Goal: Information Seeking & Learning: Learn about a topic

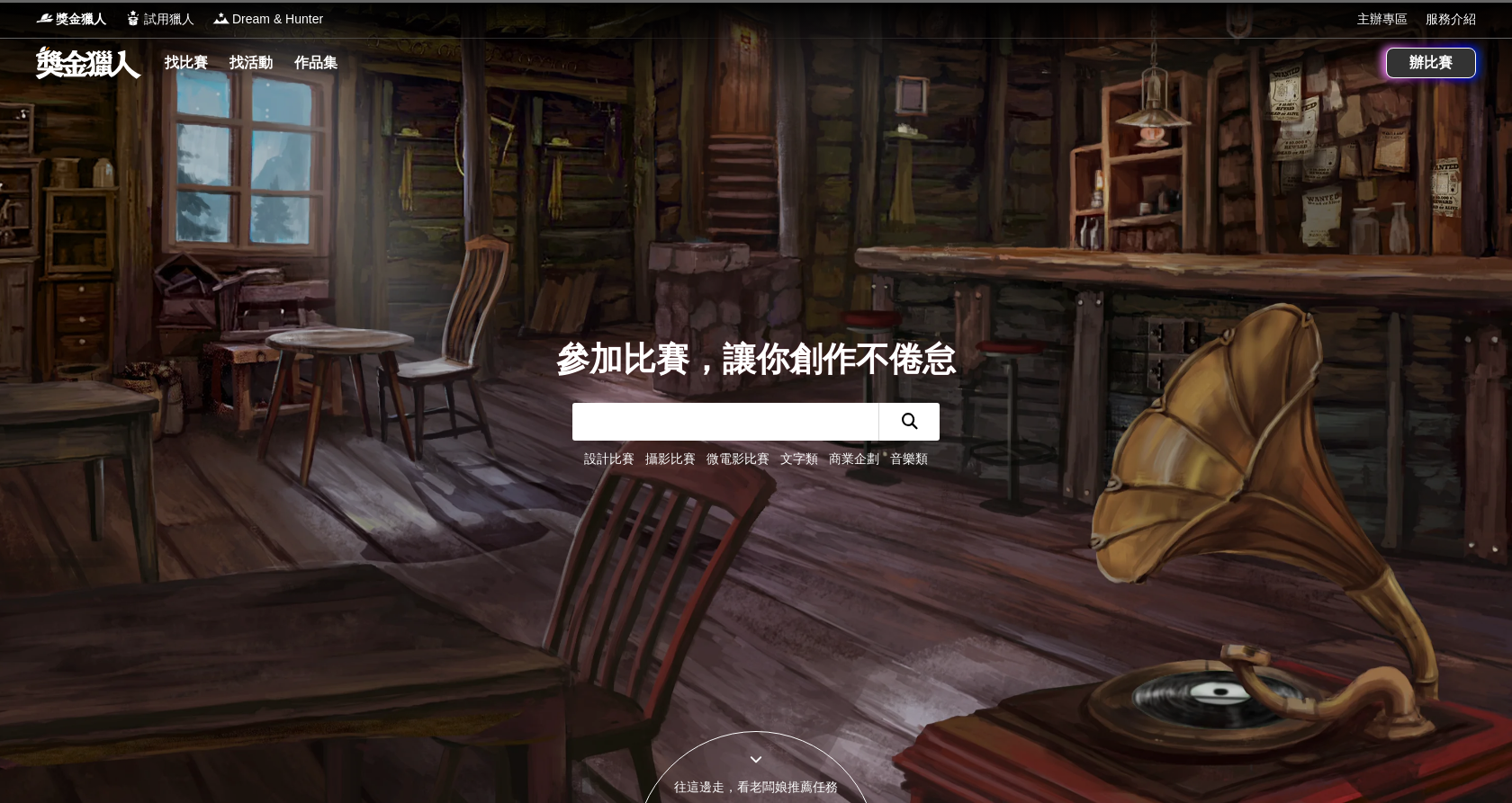
click at [845, 405] on input "text" at bounding box center [725, 422] width 306 height 38
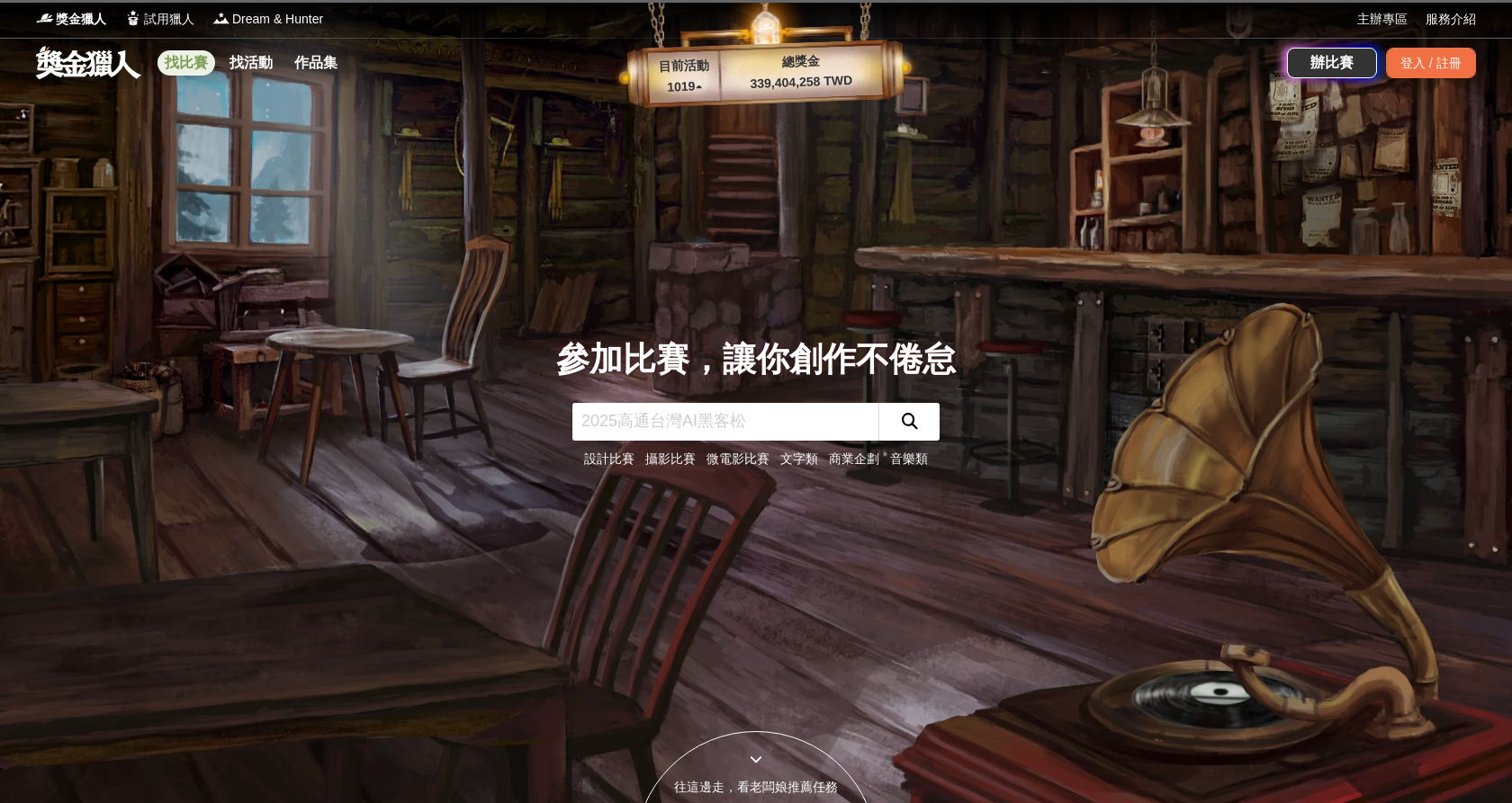
click at [188, 60] on link "找比賽" at bounding box center [186, 62] width 58 height 25
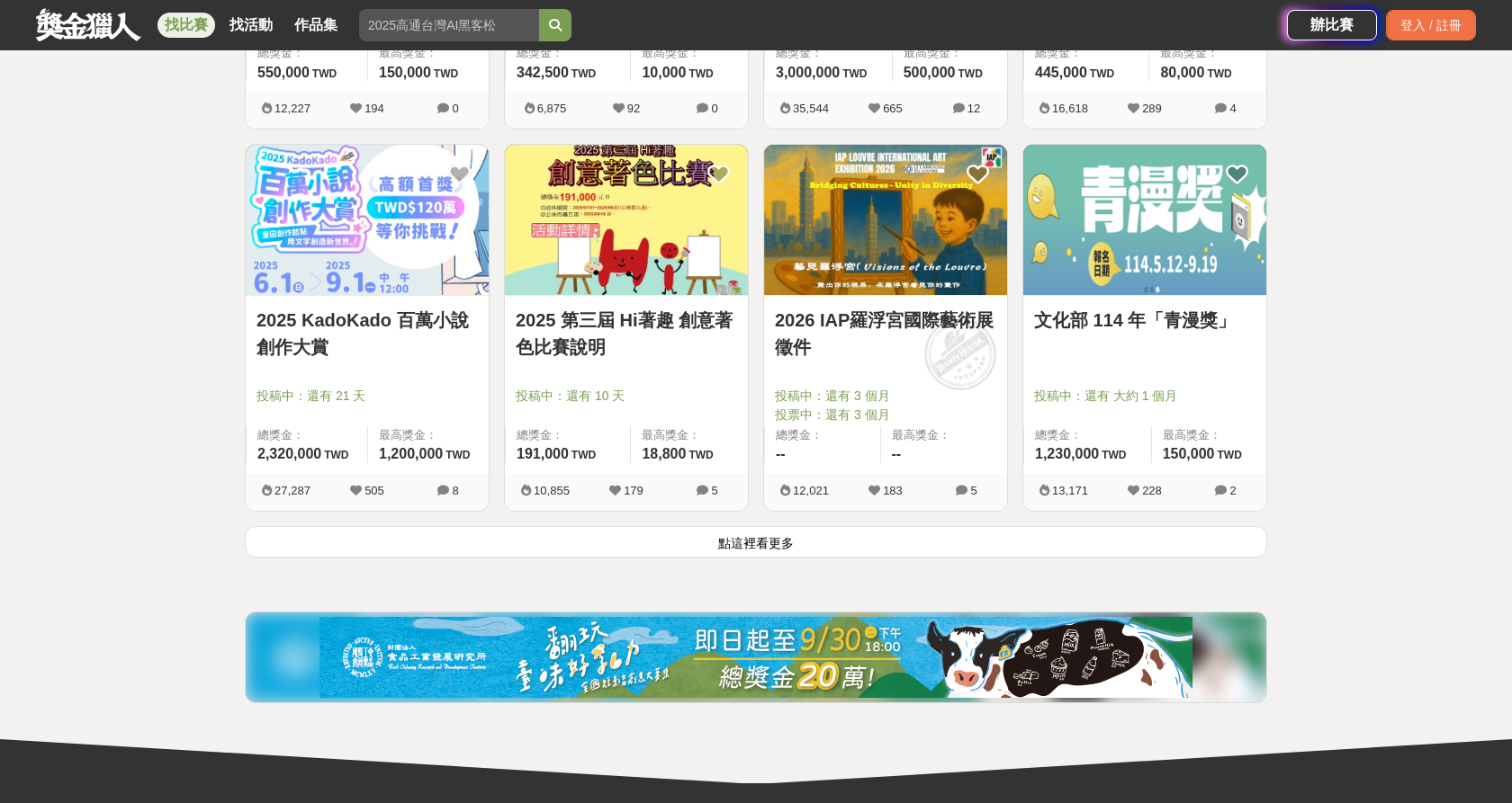
scroll to position [2249, 0]
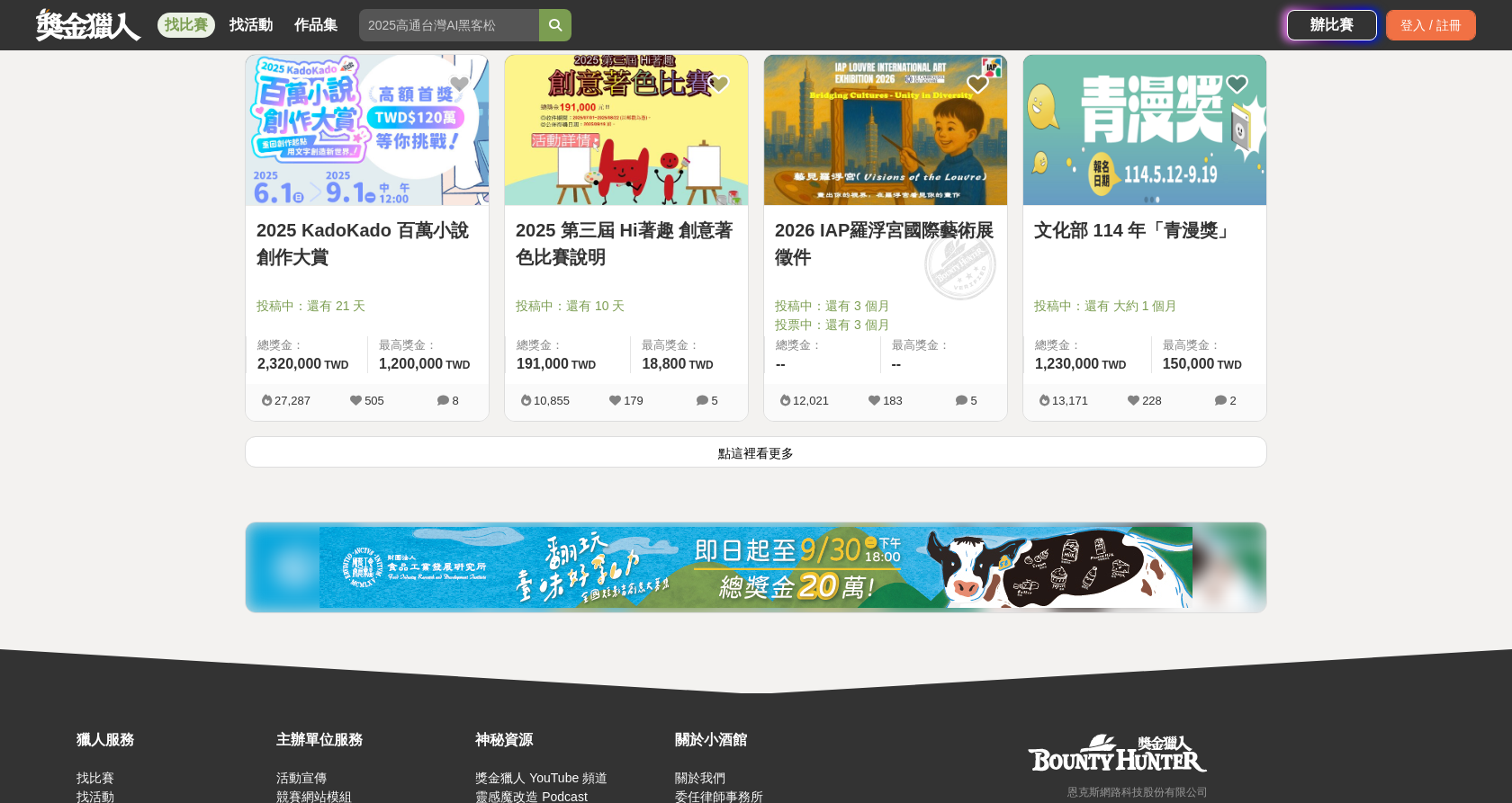
click at [1006, 449] on button "點這裡看更多" at bounding box center [756, 451] width 1022 height 31
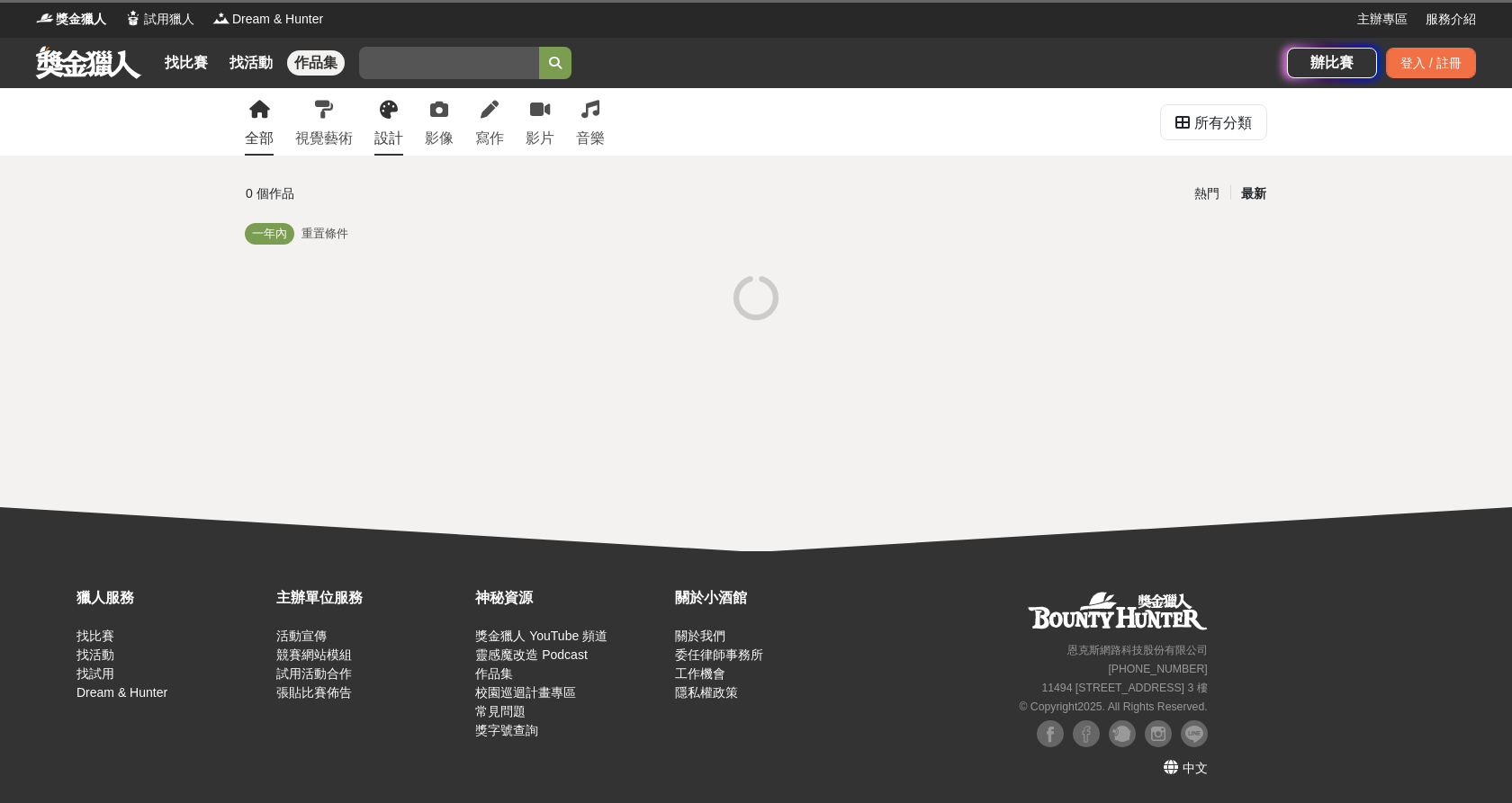
click at [387, 132] on div "設計" at bounding box center [388, 139] width 29 height 22
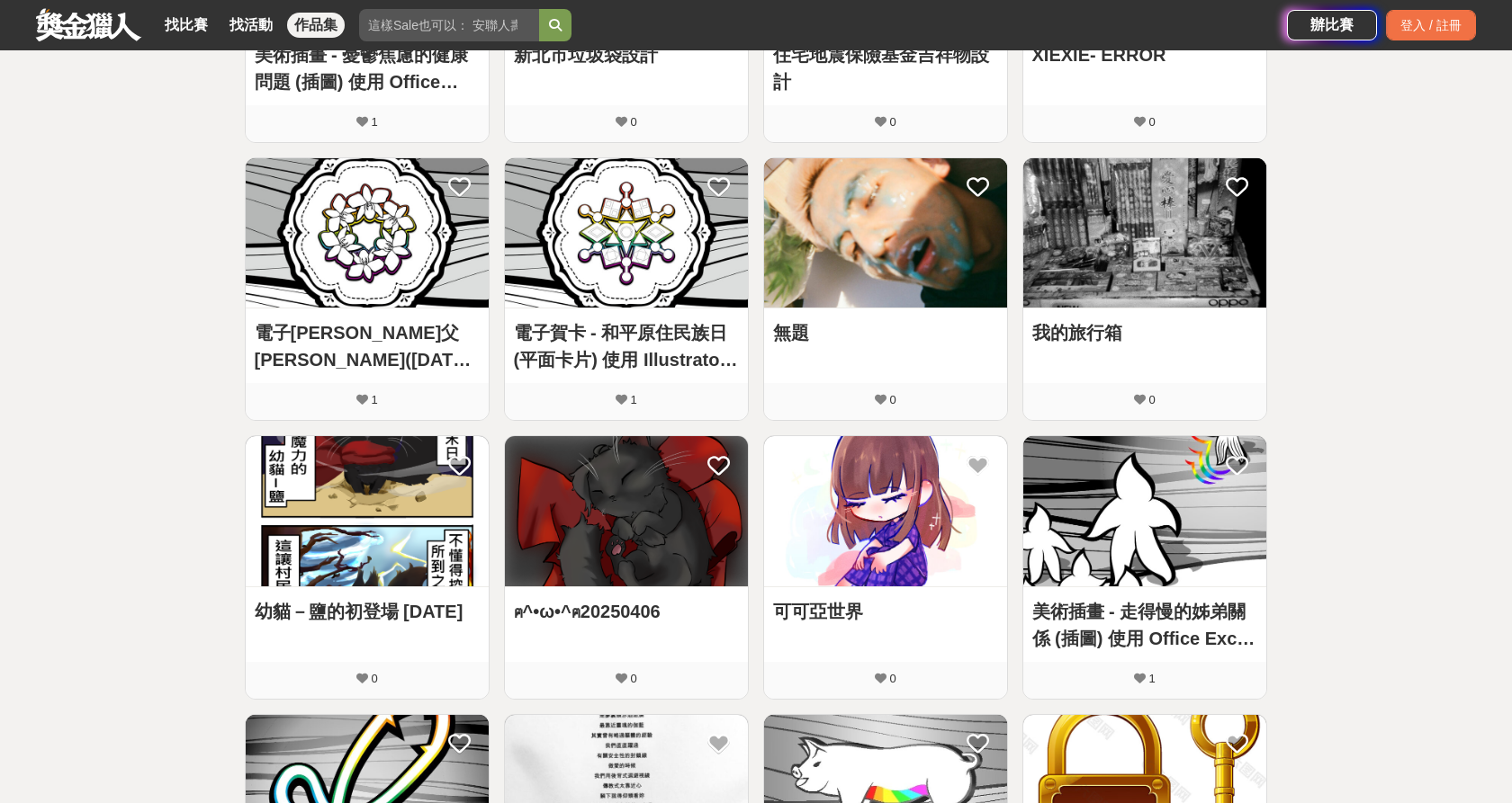
scroll to position [720, 0]
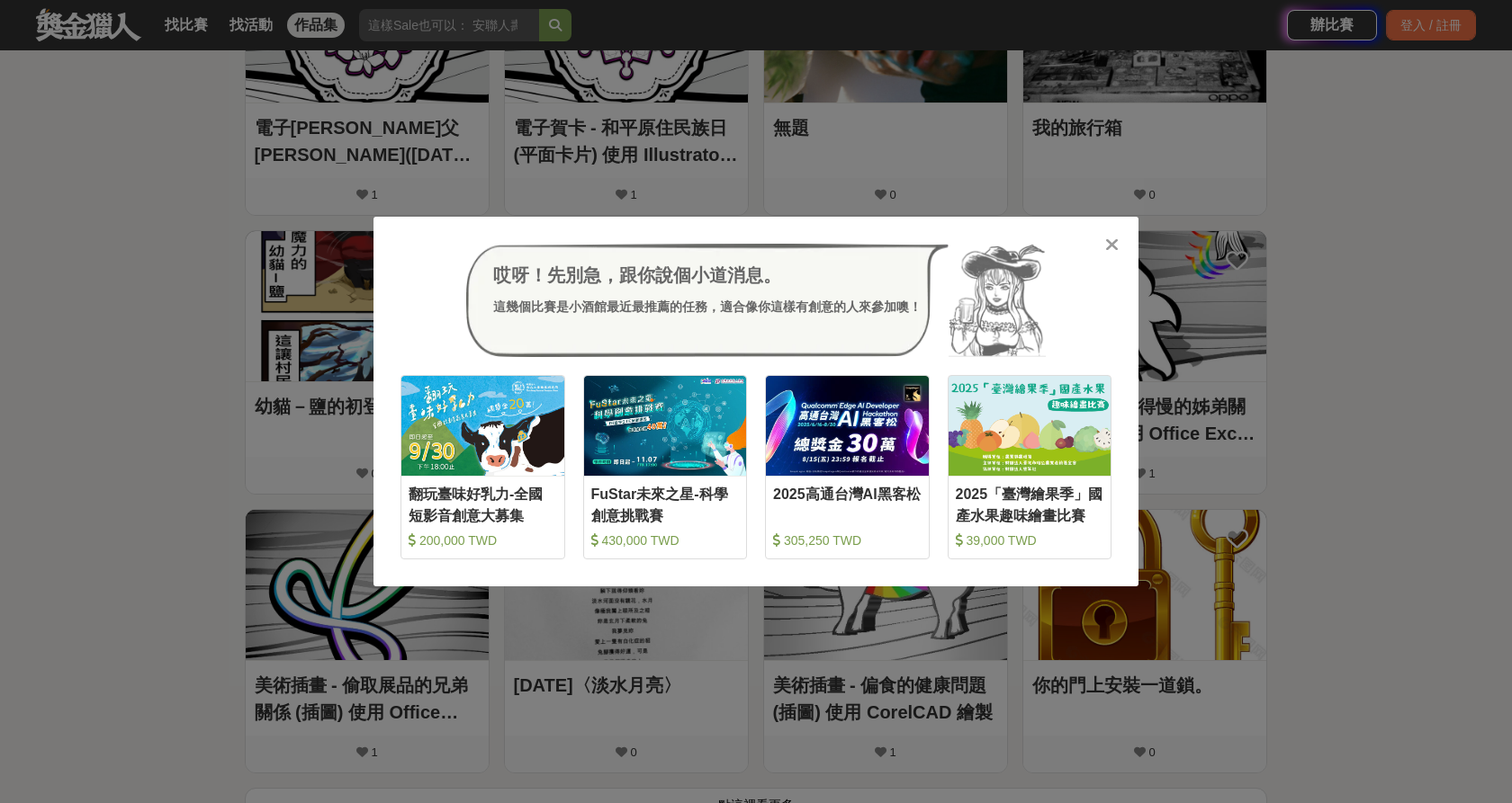
click at [1103, 247] on div at bounding box center [1110, 243] width 18 height 18
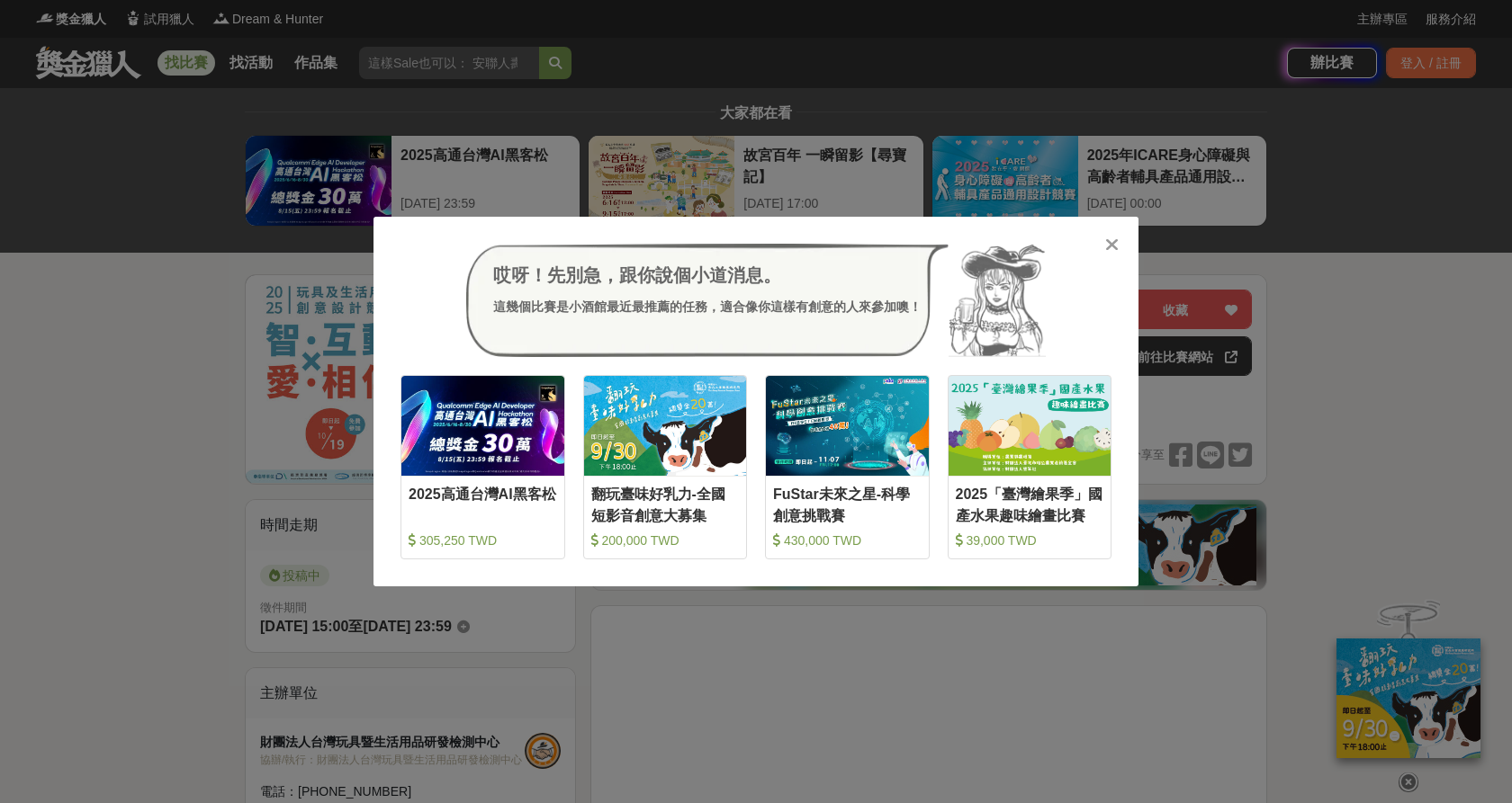
click at [1117, 236] on div at bounding box center [1110, 243] width 18 height 18
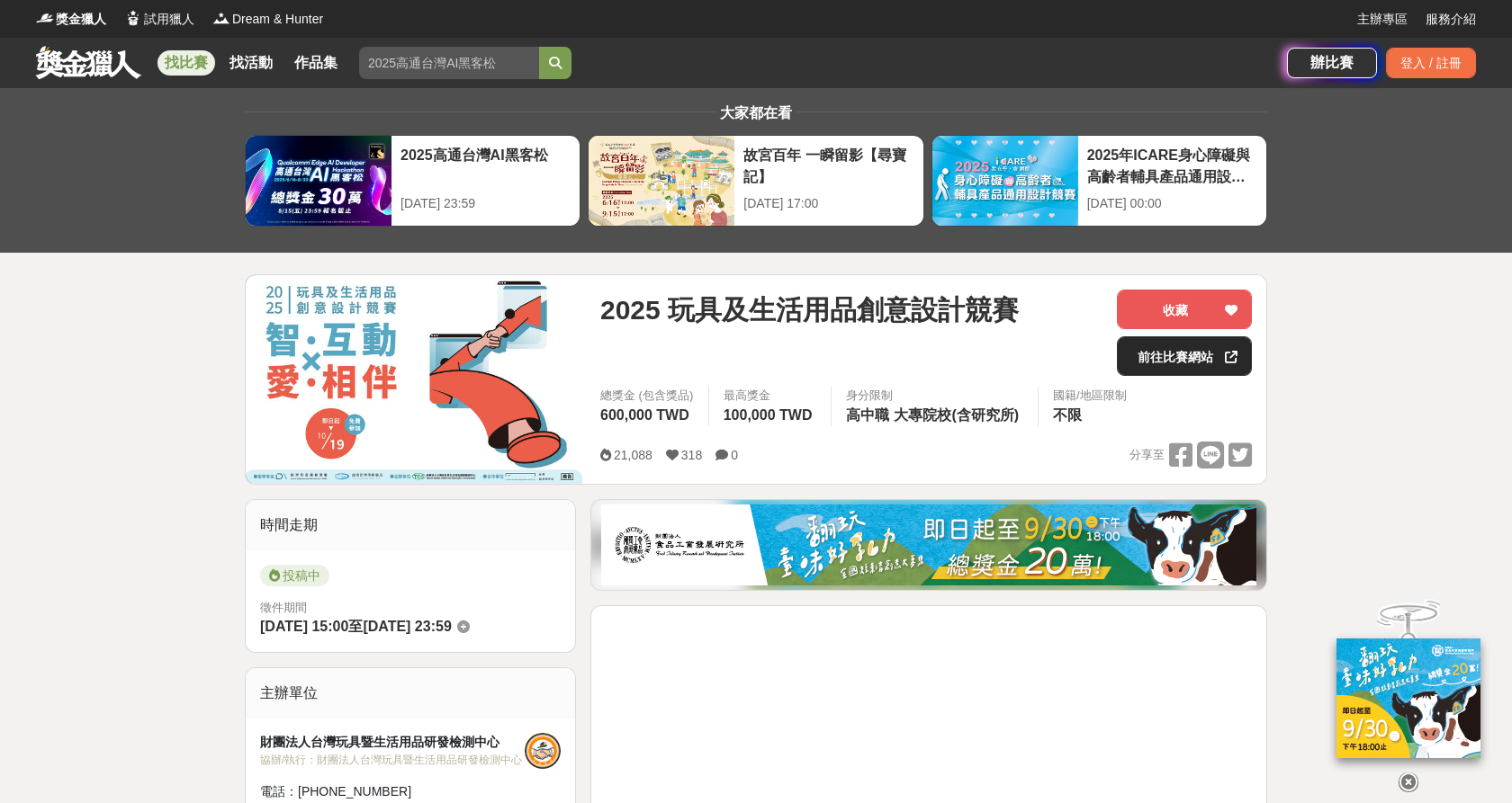
click at [1159, 352] on link "前往比賽網站" at bounding box center [1184, 356] width 135 height 40
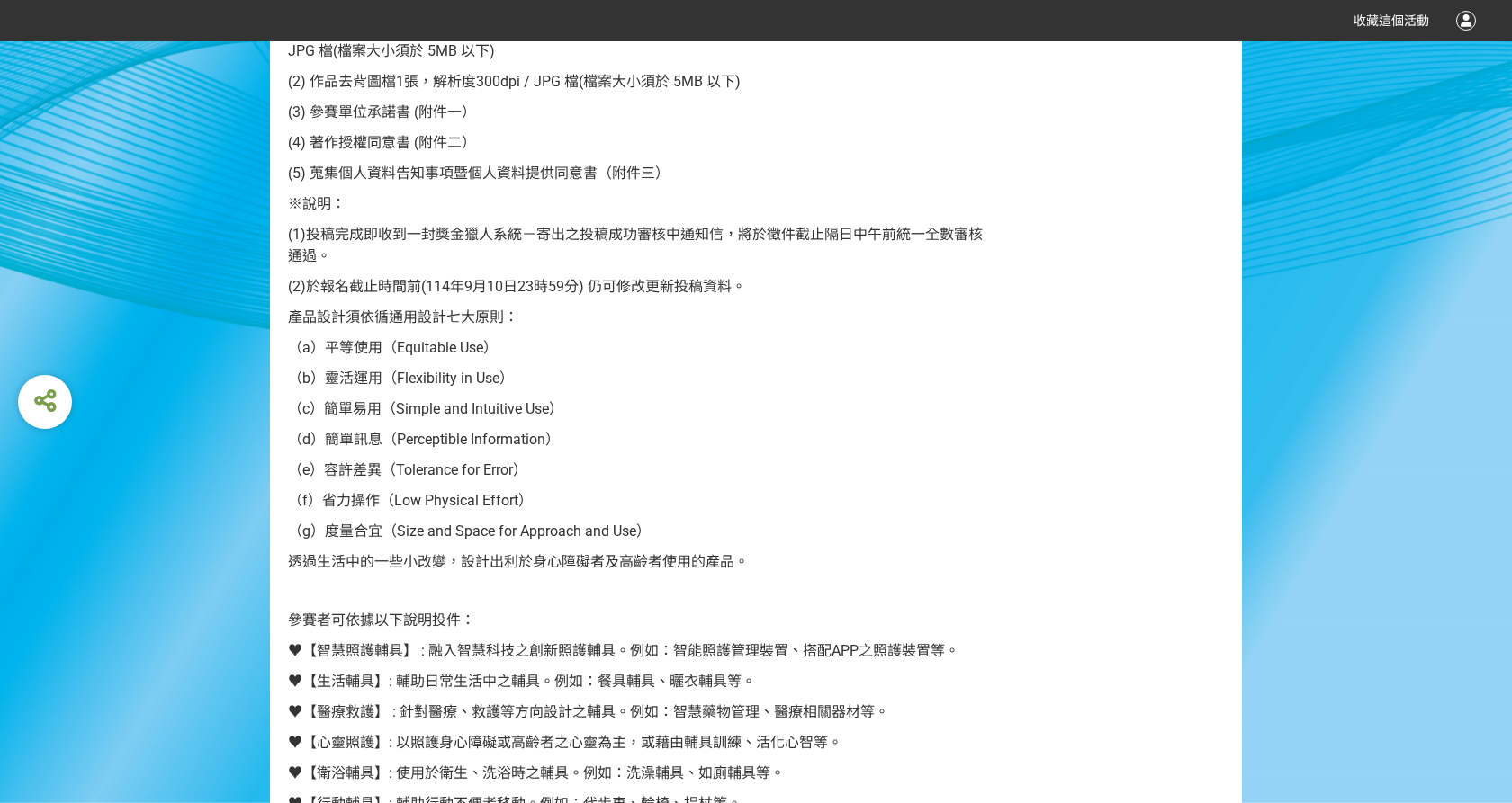
scroll to position [1979, 0]
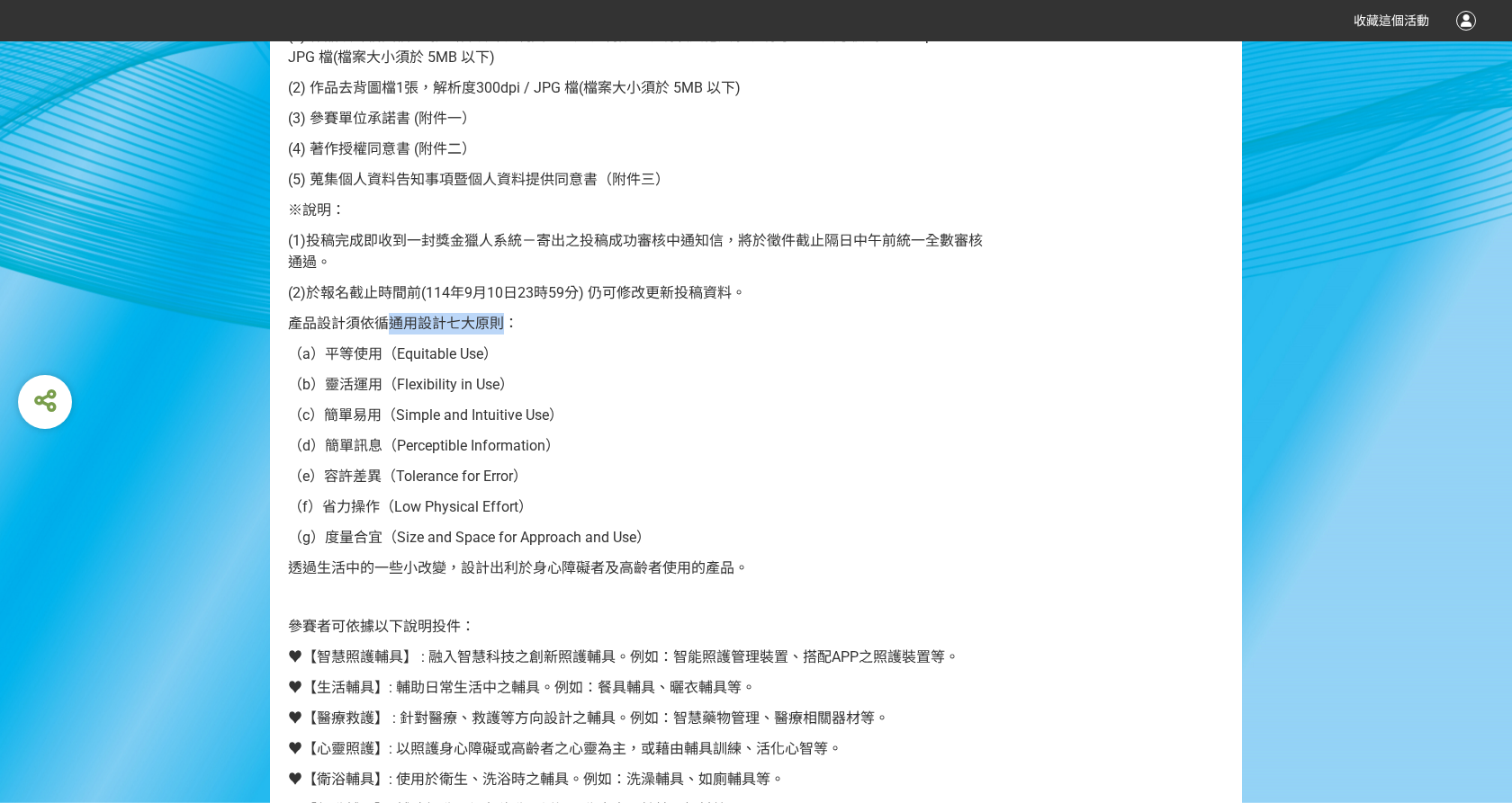
drag, startPoint x: 390, startPoint y: 324, endPoint x: 508, endPoint y: 332, distance: 118.3
click at [508, 332] on p "產品設計須依循通用設計七大原則：" at bounding box center [638, 323] width 702 height 22
copy span "通用設計七大原則"
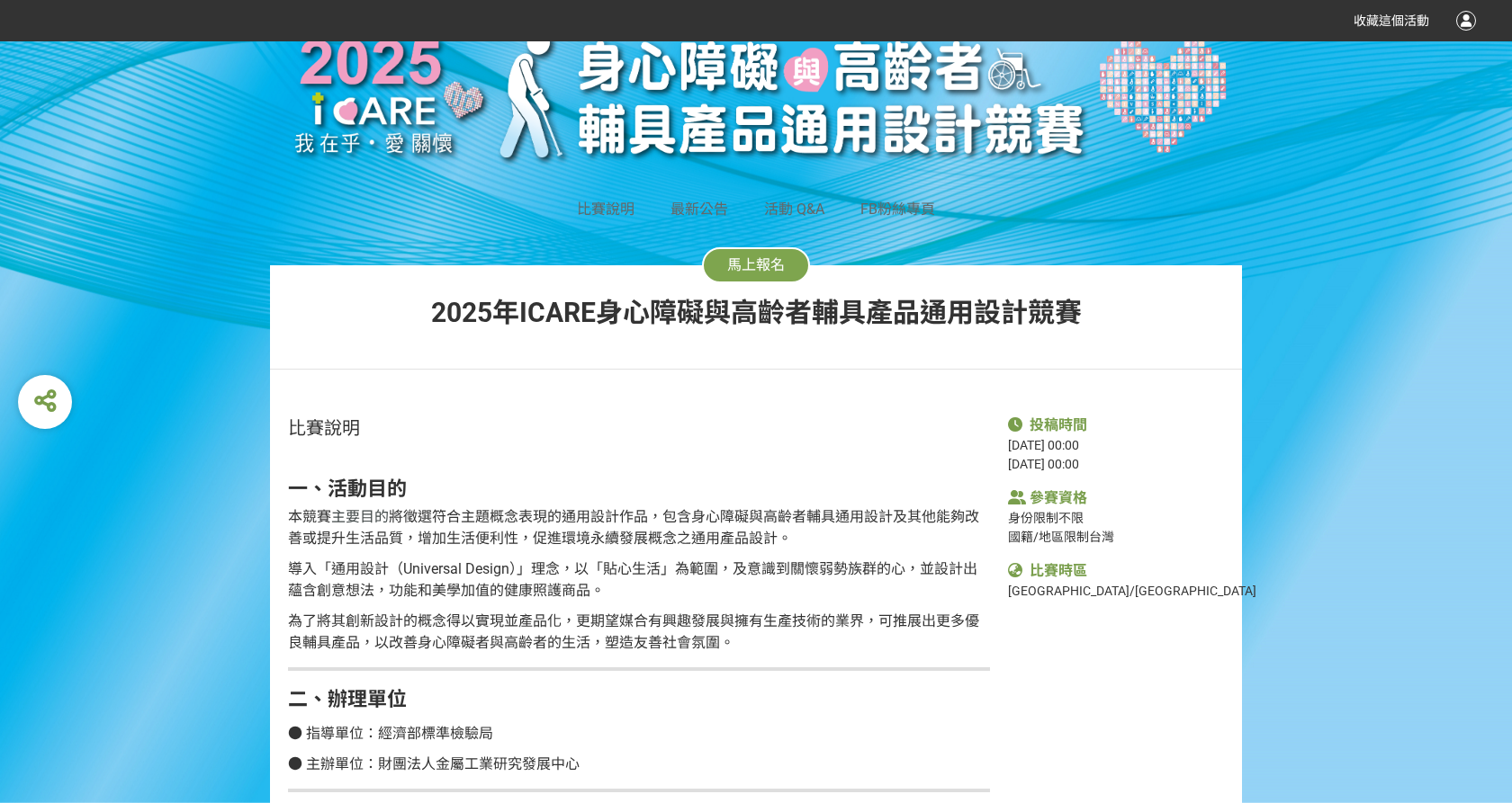
scroll to position [90, 0]
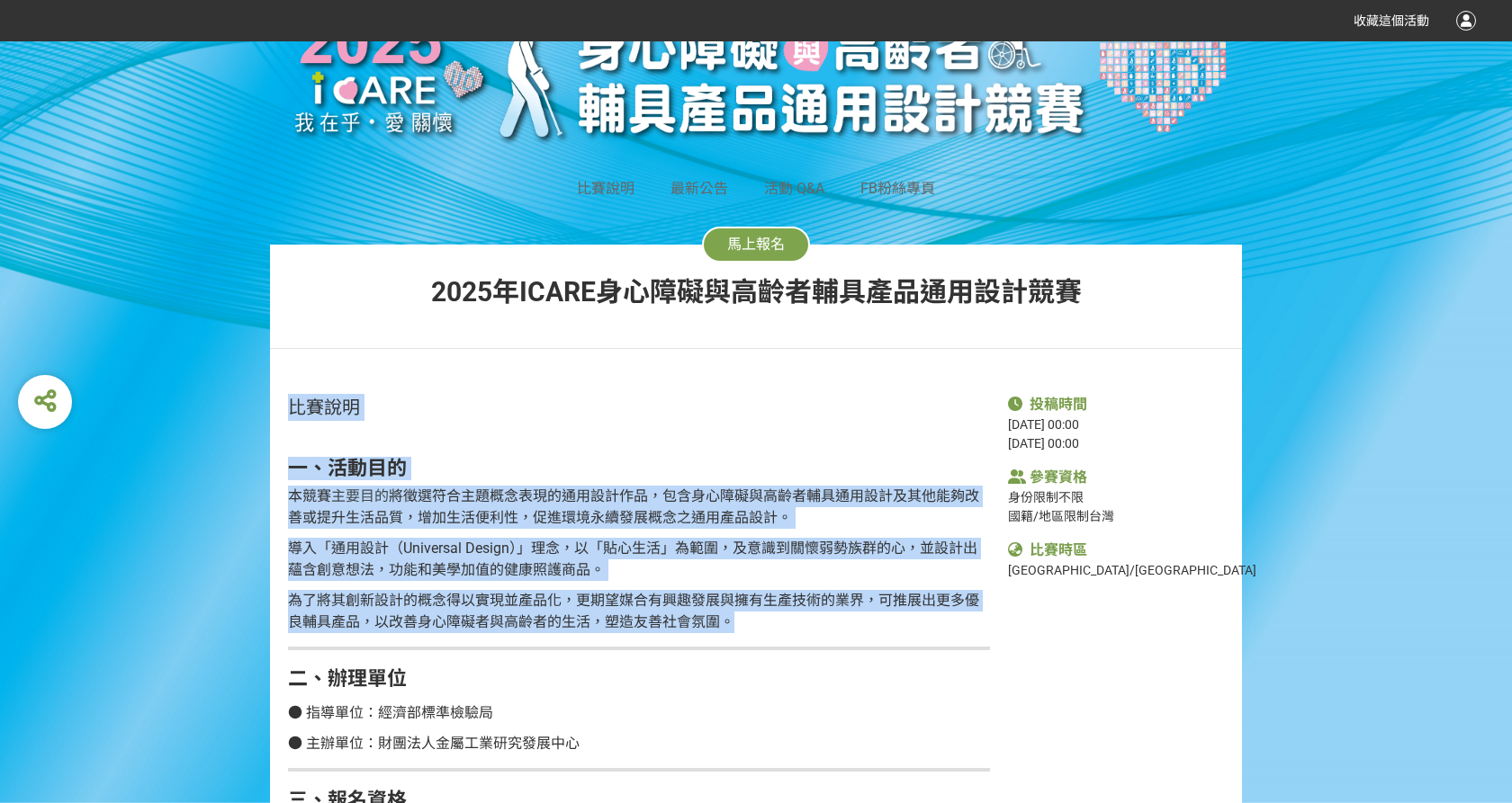
drag, startPoint x: 285, startPoint y: 401, endPoint x: 768, endPoint y: 621, distance: 530.7
copy div "比賽說明 一、活動目的 本競賽 主要目的 將徵選符合主題概念表現的通用設計作品，包含身心障礙與高齡者輔具通用設計及其他能夠改善或提升生活品質，增加生活便利性，…"
click at [741, 405] on div "比賽說明" at bounding box center [638, 407] width 702 height 27
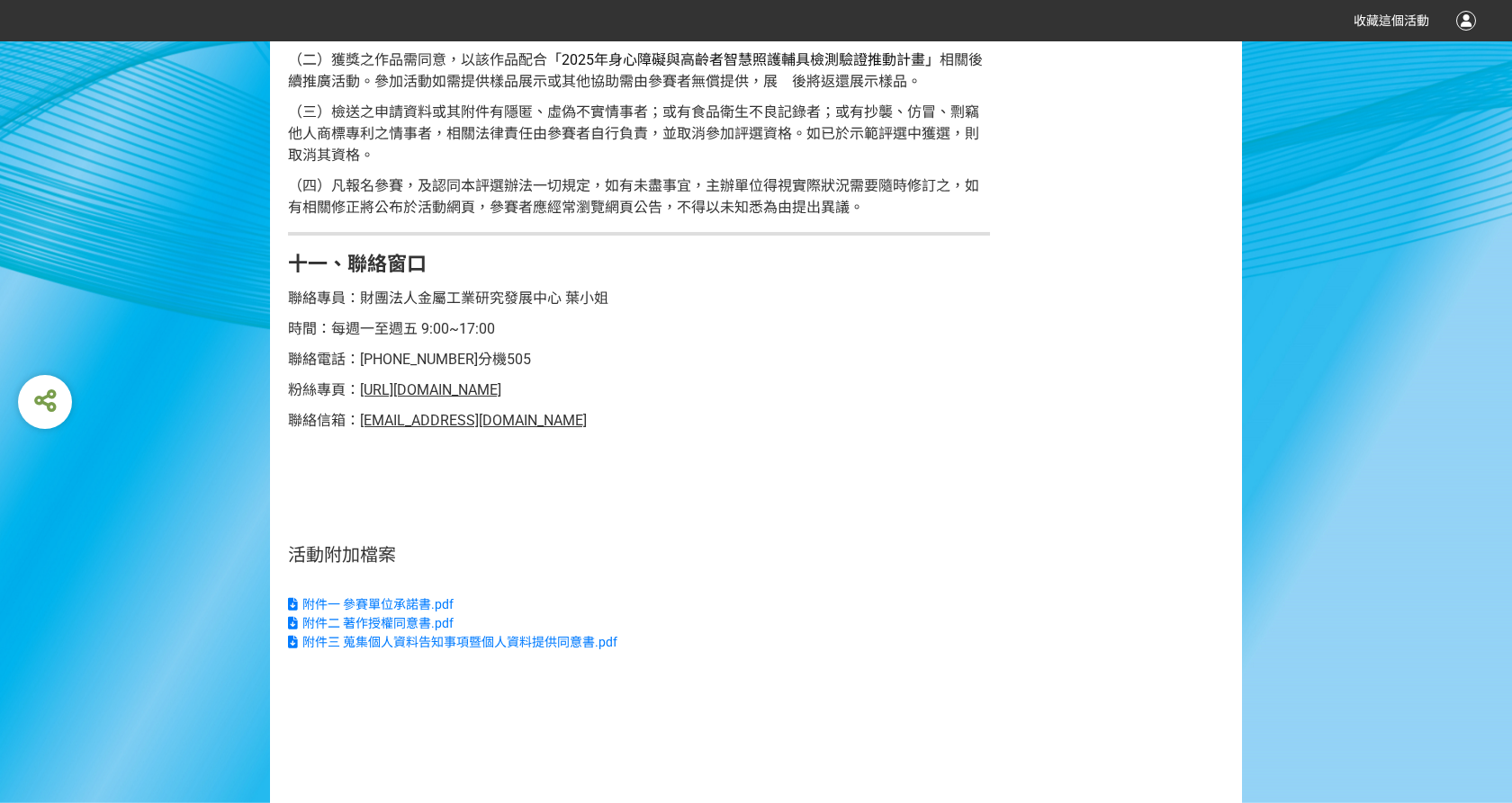
scroll to position [4408, 0]
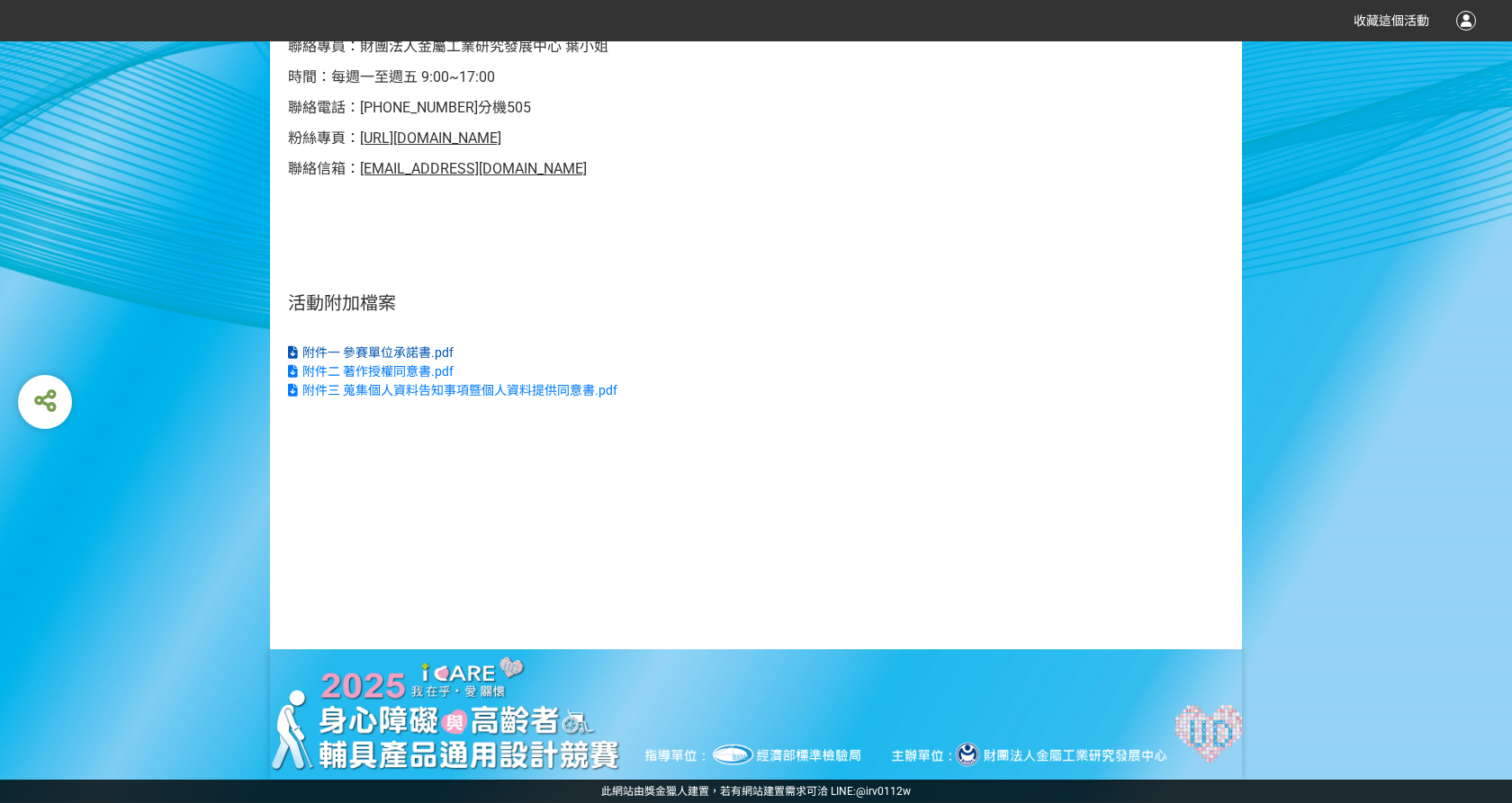
click at [376, 350] on span "附件一 參賽單位承諾書.pdf" at bounding box center [378, 352] width 151 height 14
click at [414, 371] on span "附件二 著作授權同意書.pdf" at bounding box center [378, 371] width 151 height 14
click at [428, 389] on span "附件三 蒐集個人資料告知事項暨個人資料提供同意書.pdf" at bounding box center [460, 390] width 315 height 14
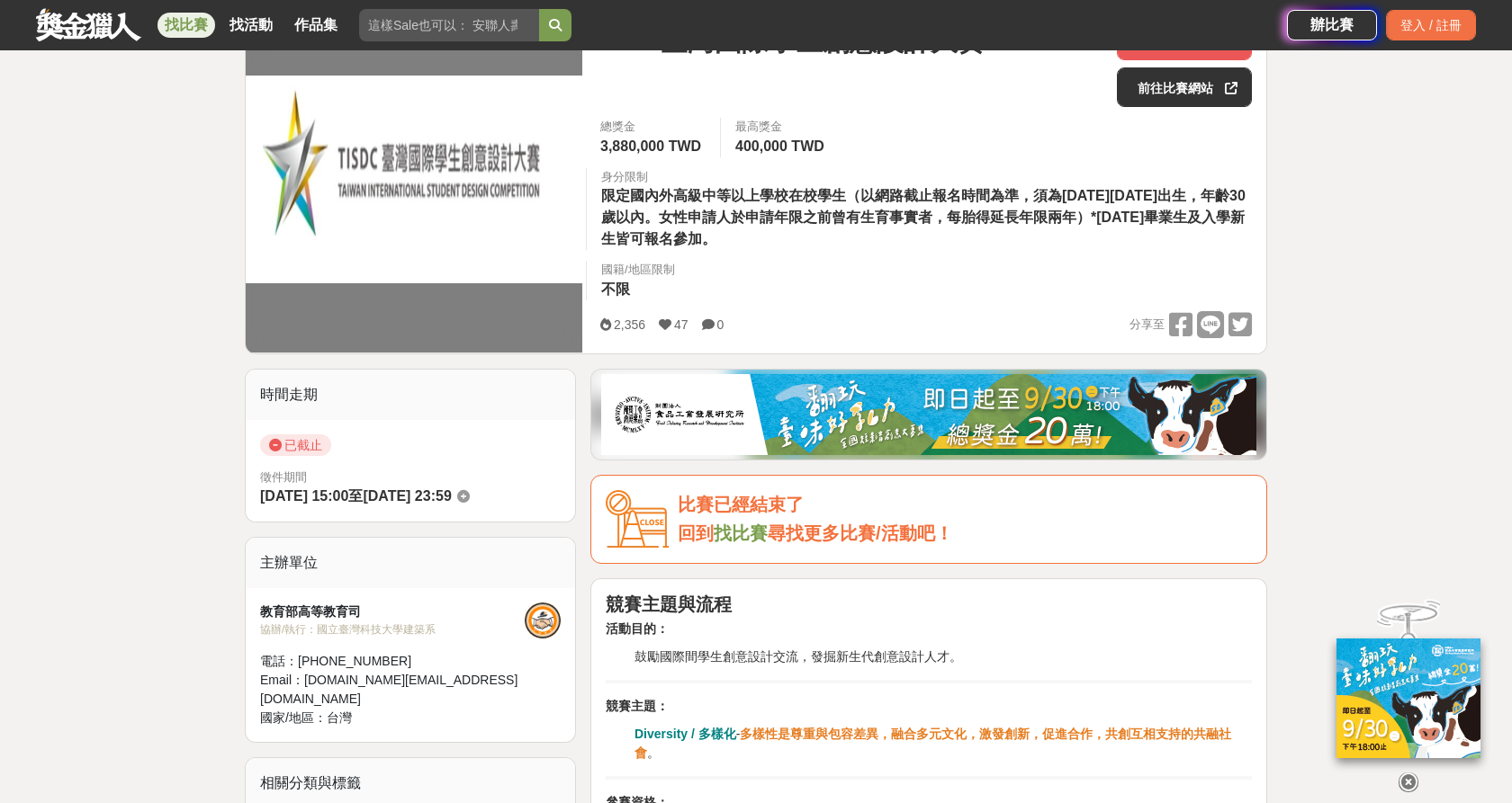
scroll to position [270, 0]
